Goal: Use online tool/utility: Use online tool/utility

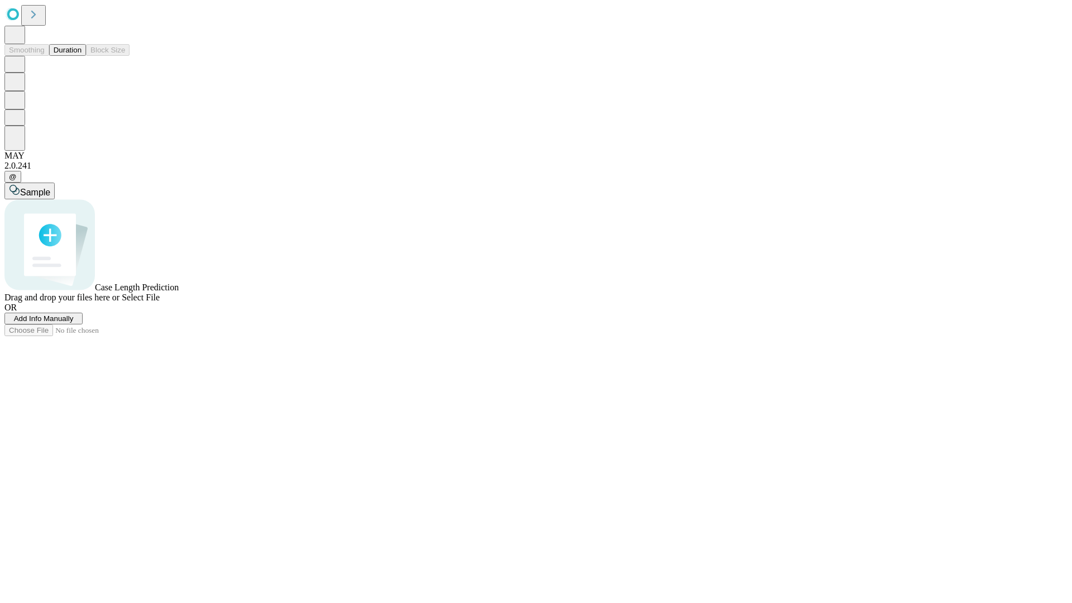
click at [81, 56] on button "Duration" at bounding box center [67, 50] width 37 height 12
click at [74, 323] on span "Add Info Manually" at bounding box center [44, 318] width 60 height 8
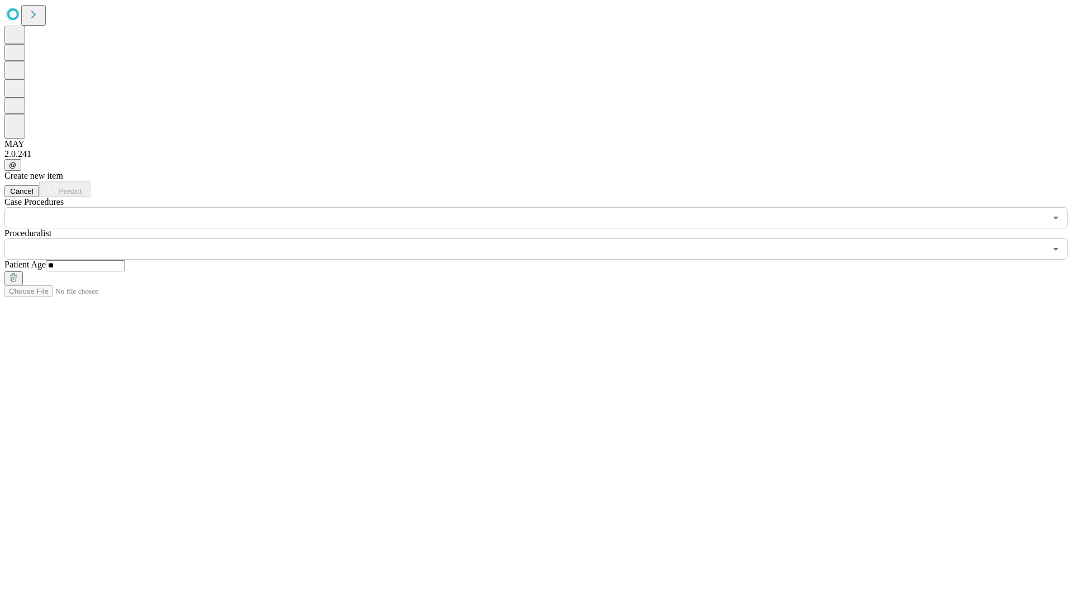
type input "**"
click at [544, 238] on input "text" at bounding box center [524, 248] width 1041 height 21
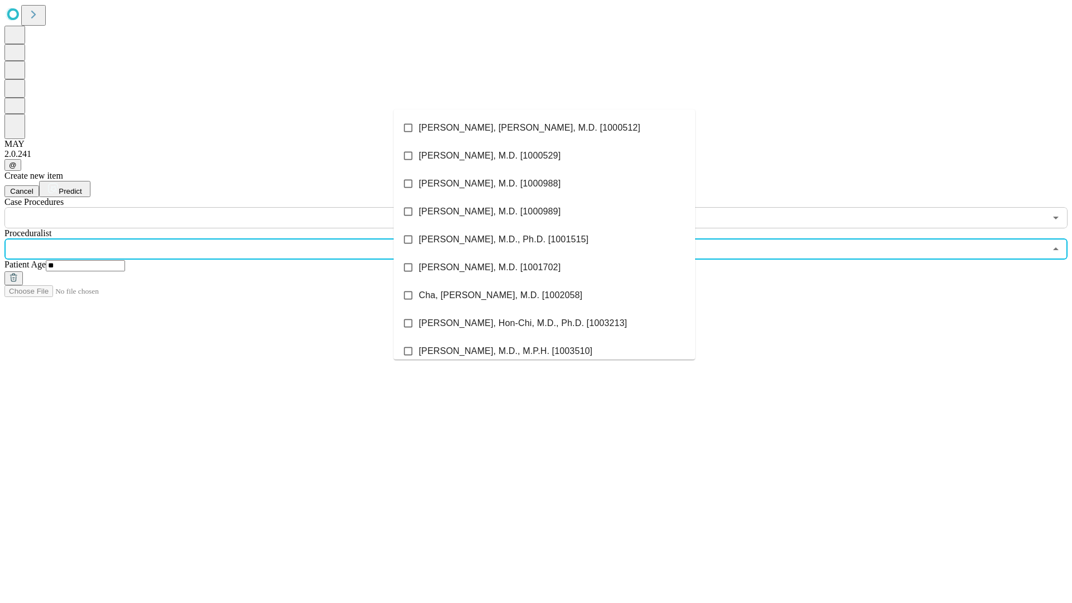
click at [544, 128] on li "[PERSON_NAME], [PERSON_NAME], M.D. [1000512]" at bounding box center [544, 128] width 301 height 28
click at [234, 207] on input "text" at bounding box center [524, 217] width 1041 height 21
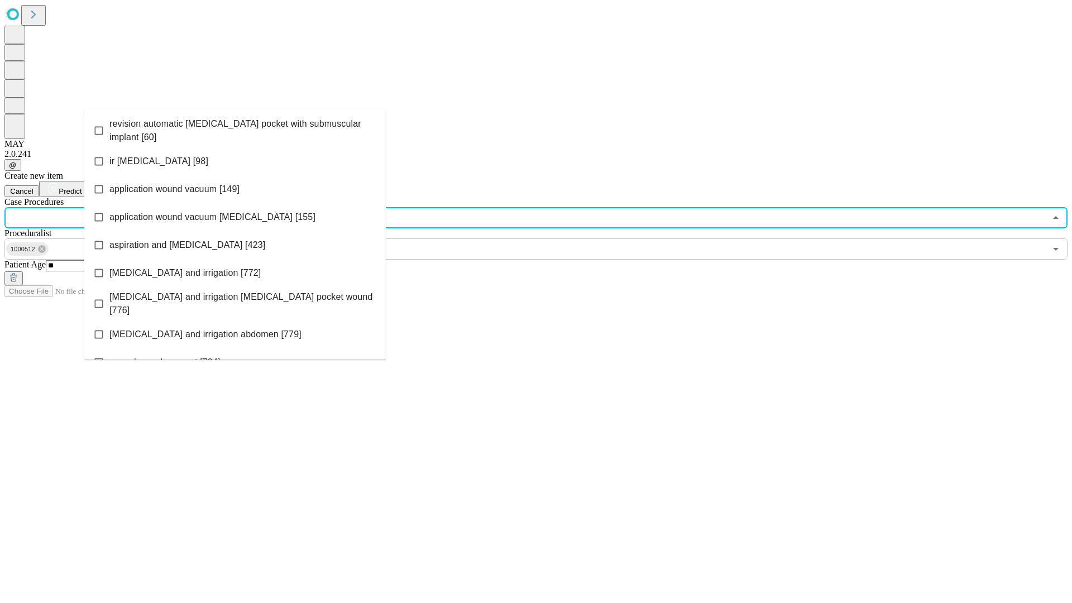
click at [235, 128] on span "revision automatic [MEDICAL_DATA] pocket with submuscular implant [60]" at bounding box center [242, 130] width 267 height 27
click at [81, 187] on span "Predict" at bounding box center [70, 191] width 23 height 8
